Goal: Find contact information: Find contact information

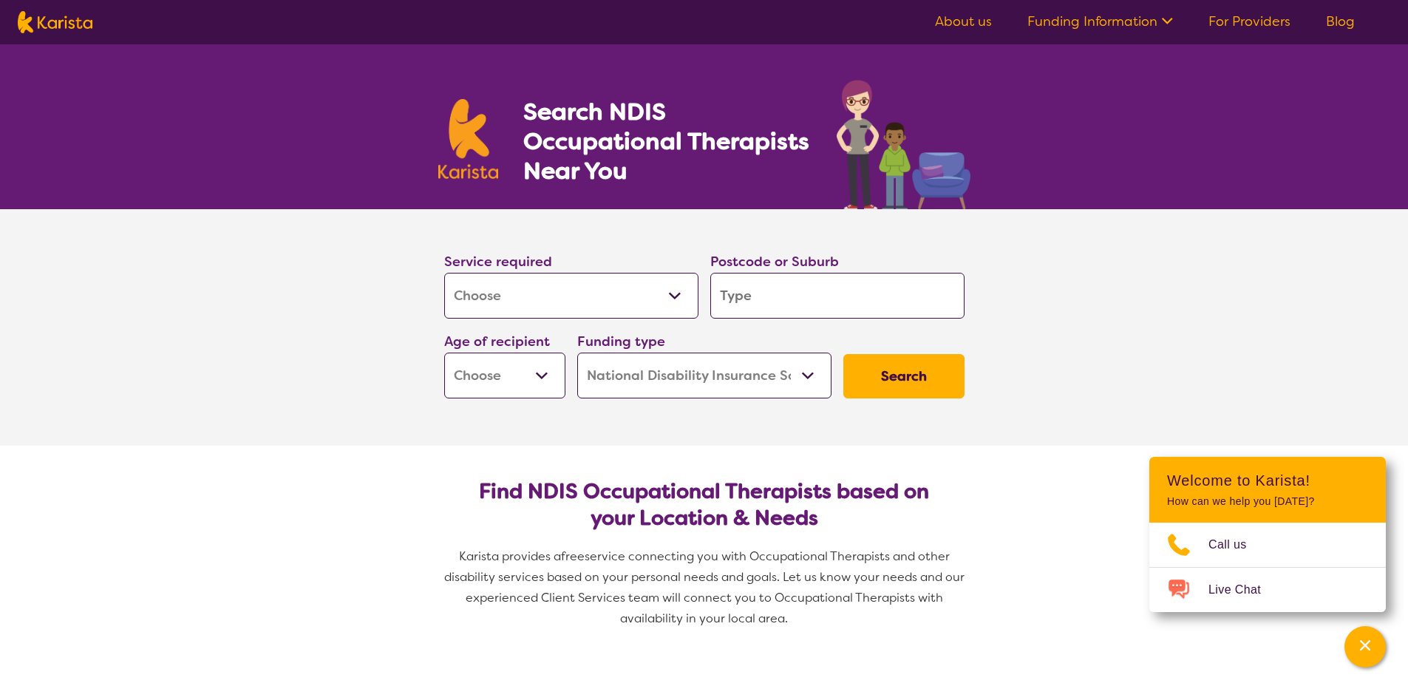
select select "[MEDICAL_DATA]"
select select "NDIS"
select select "[MEDICAL_DATA]"
select select "NDIS"
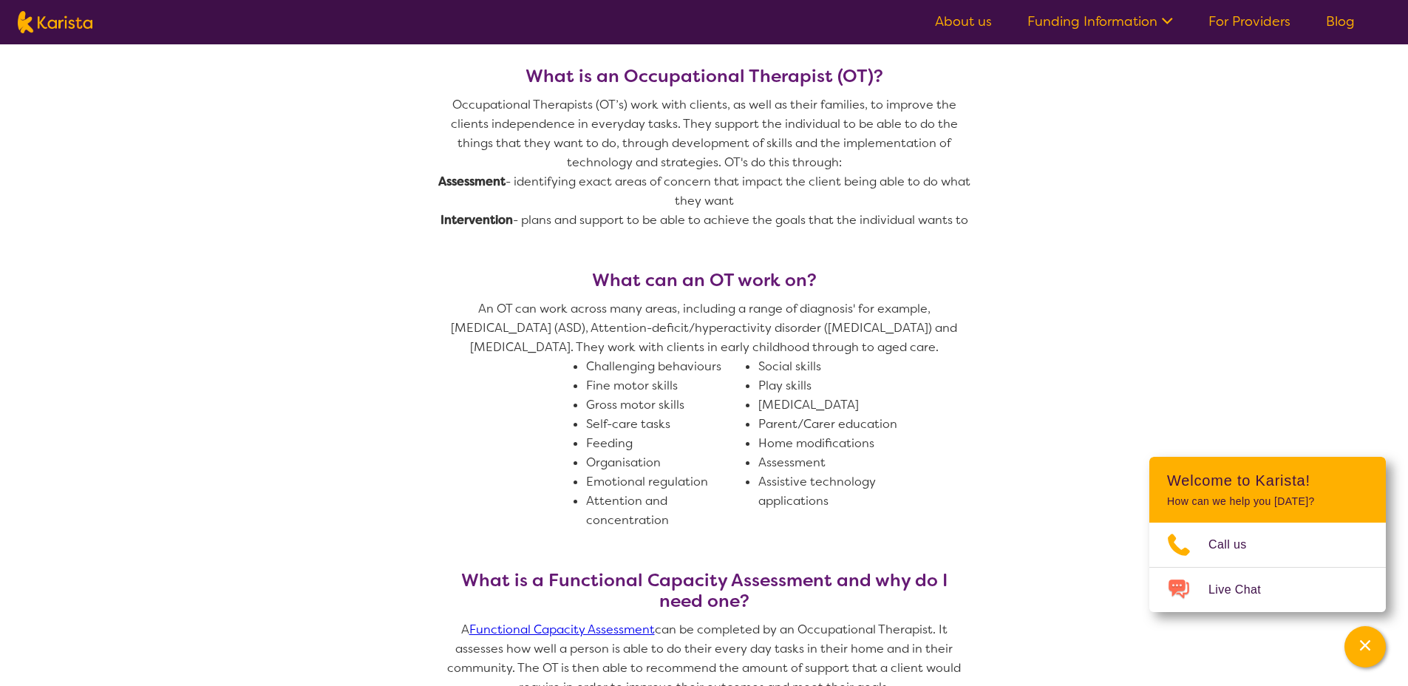
scroll to position [709, 0]
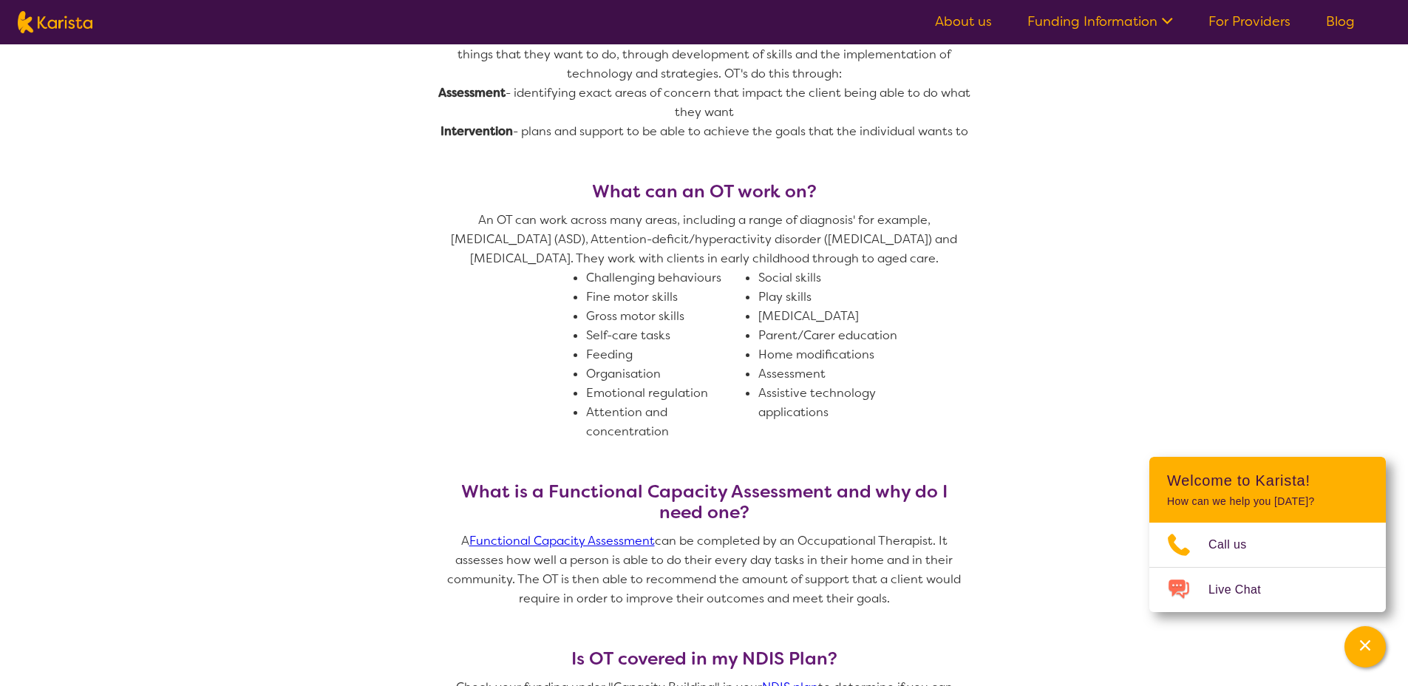
click at [959, 22] on link "About us" at bounding box center [963, 22] width 57 height 18
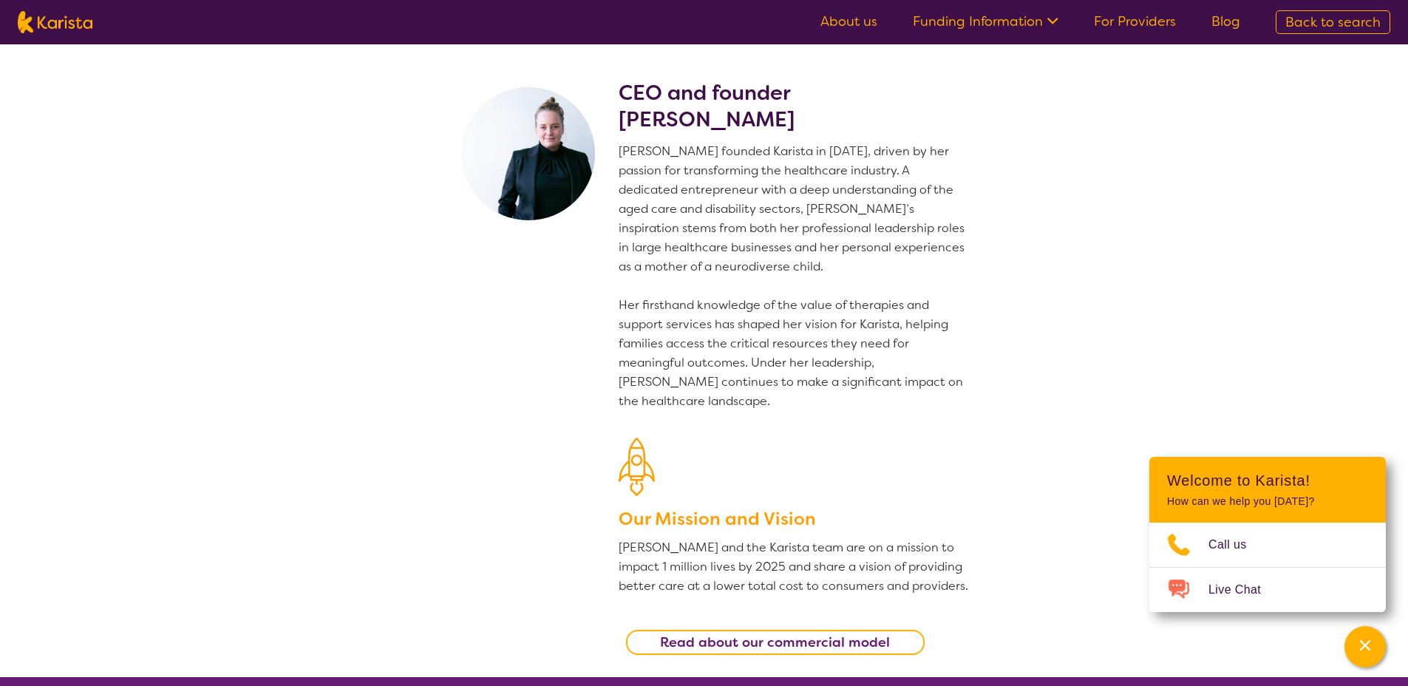
click at [1318, 17] on span "Back to search" at bounding box center [1332, 22] width 95 height 18
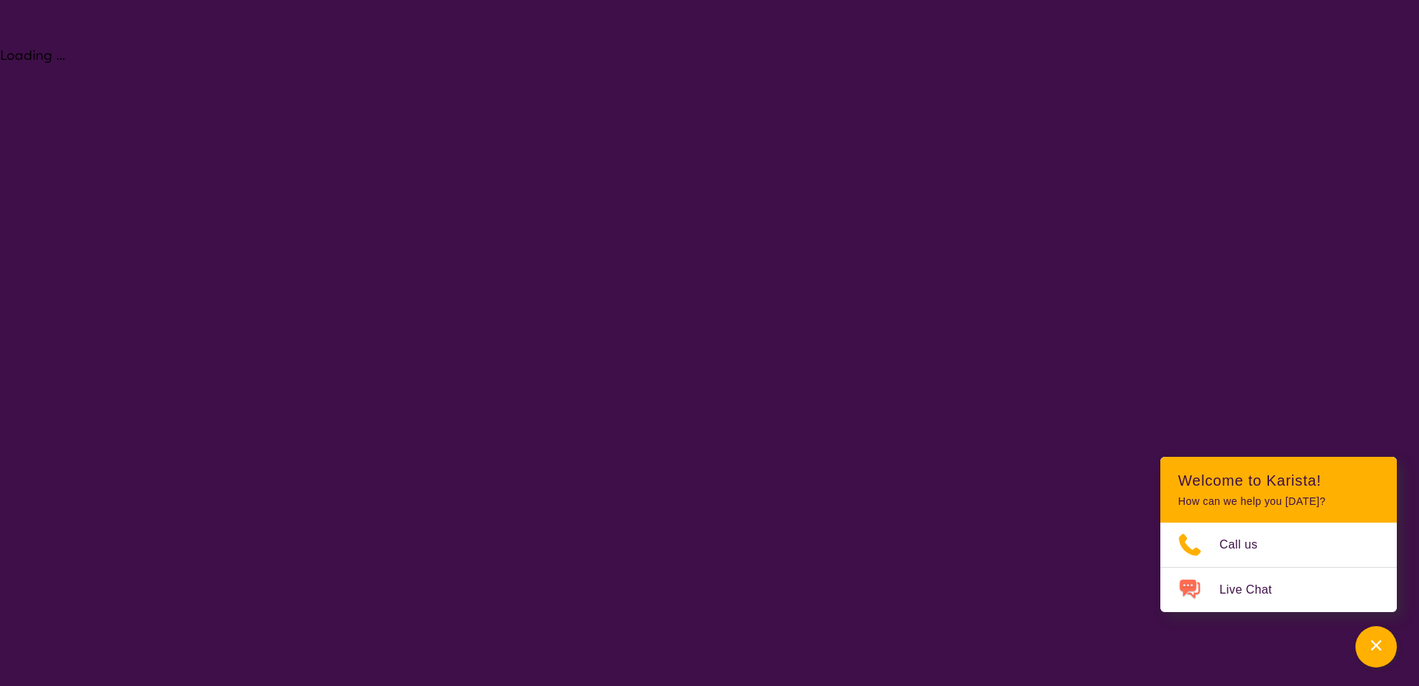
select select "[MEDICAL_DATA]"
select select "NDIS"
select select "[MEDICAL_DATA]"
select select "NDIS"
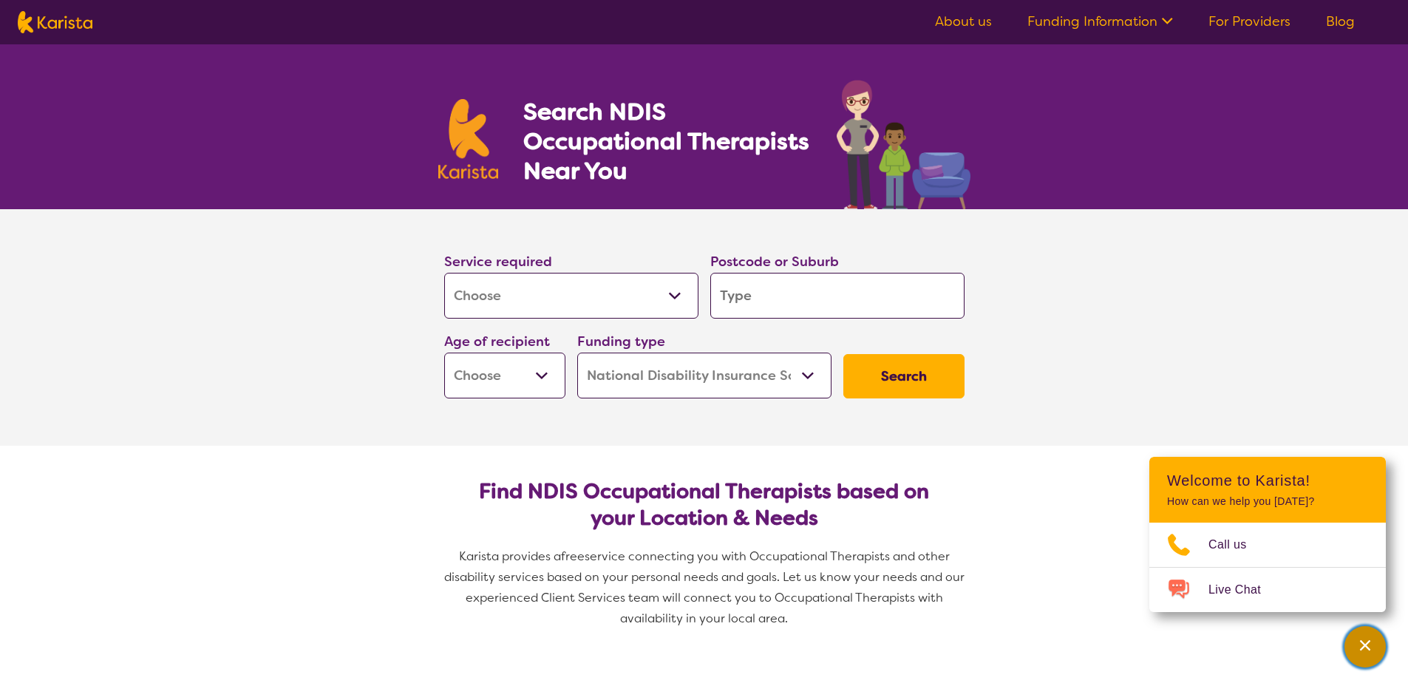
click at [1362, 635] on div "Channel Menu" at bounding box center [1365, 646] width 30 height 33
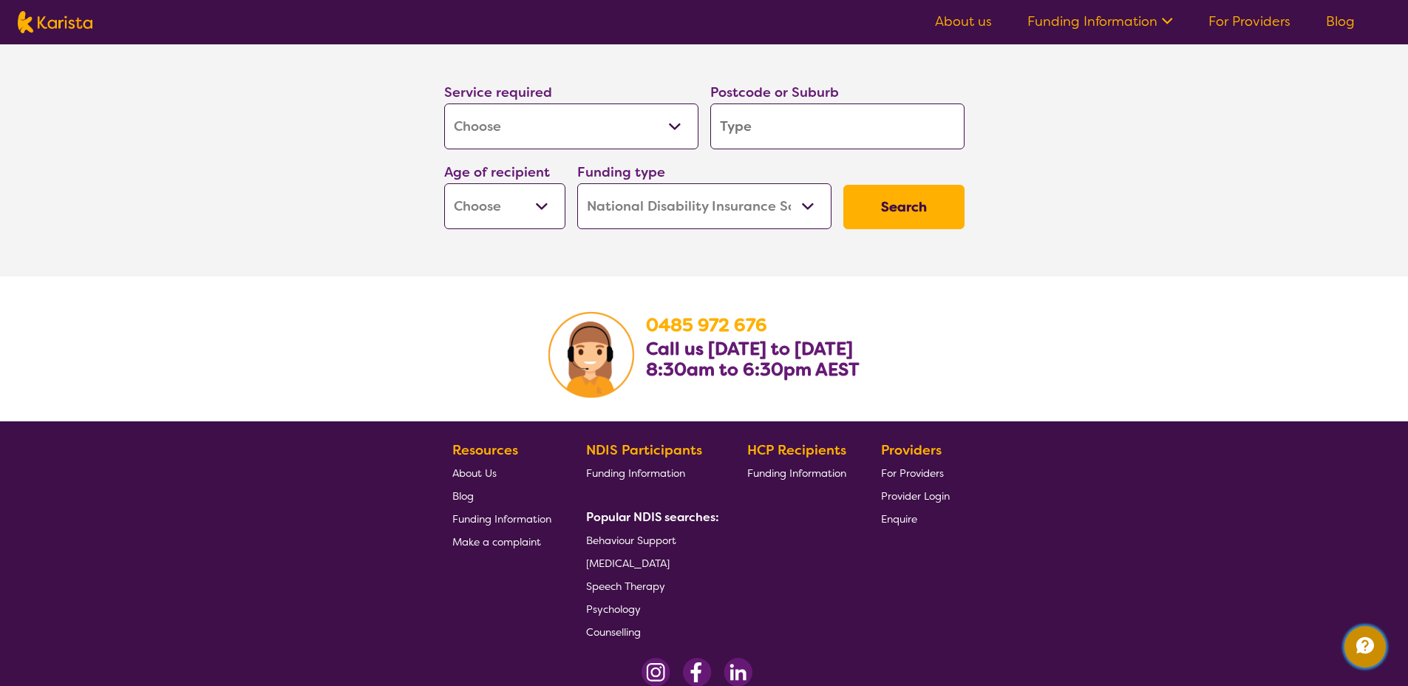
scroll to position [2323, 0]
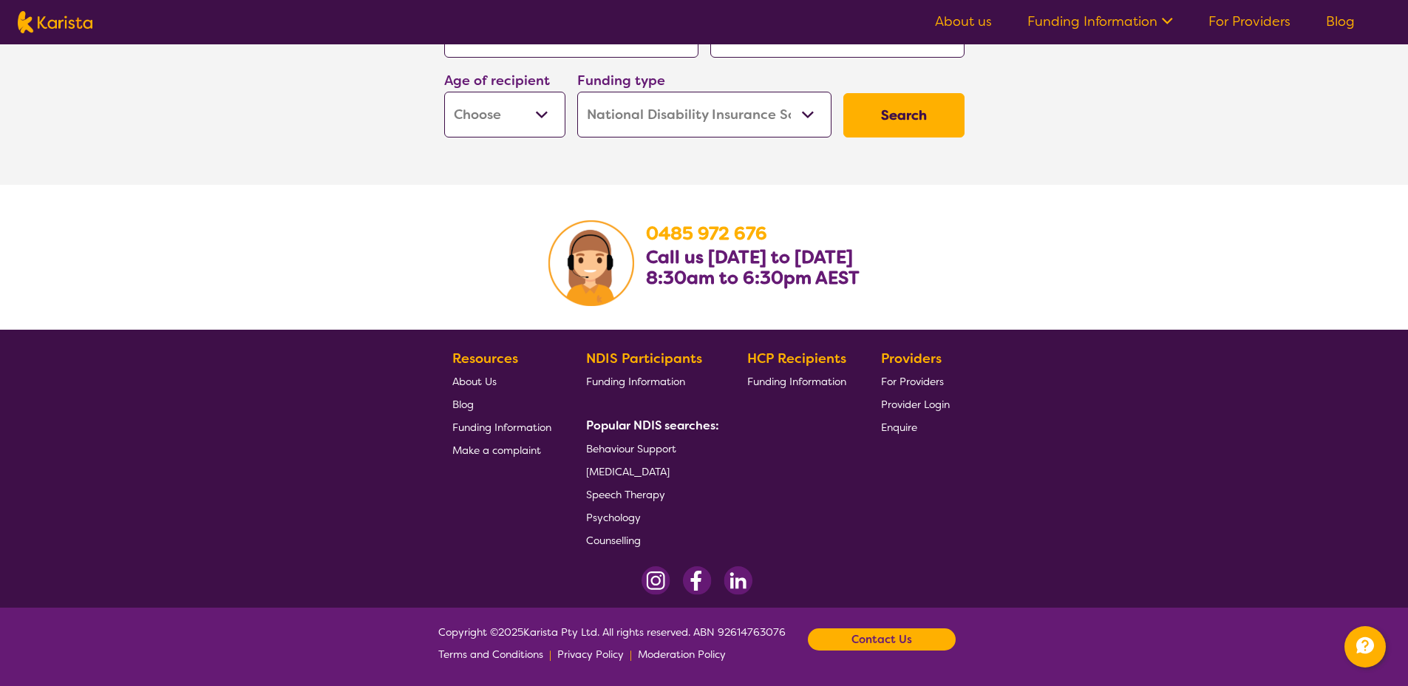
click at [881, 643] on b "Contact Us" at bounding box center [881, 639] width 61 height 22
click at [870, 643] on b "Contact Us" at bounding box center [881, 639] width 61 height 22
